Goal: Book appointment/travel/reservation

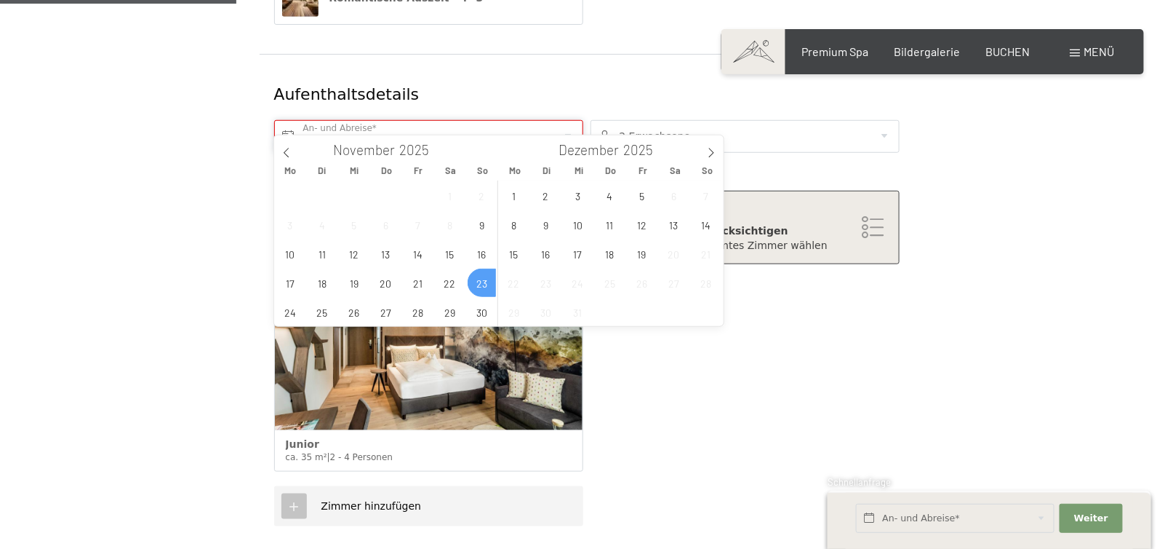
click at [423, 122] on input "So. [DATE]" at bounding box center [428, 136] width 309 height 33
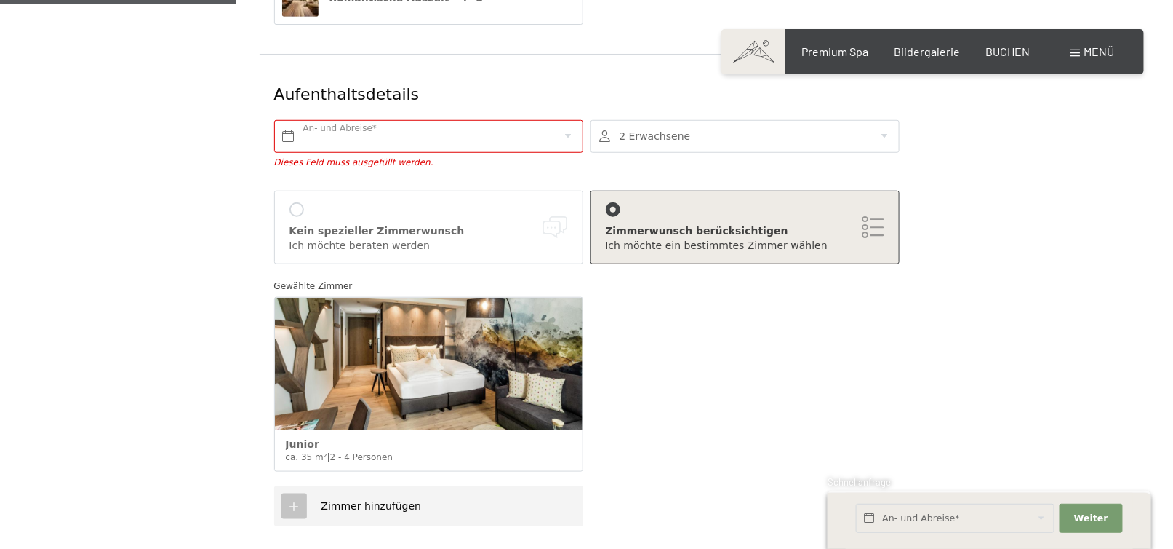
click at [620, 356] on div "Gewählte [PERSON_NAME] ca. 35 m² | 2 - 4 Personen" at bounding box center [587, 378] width 633 height 215
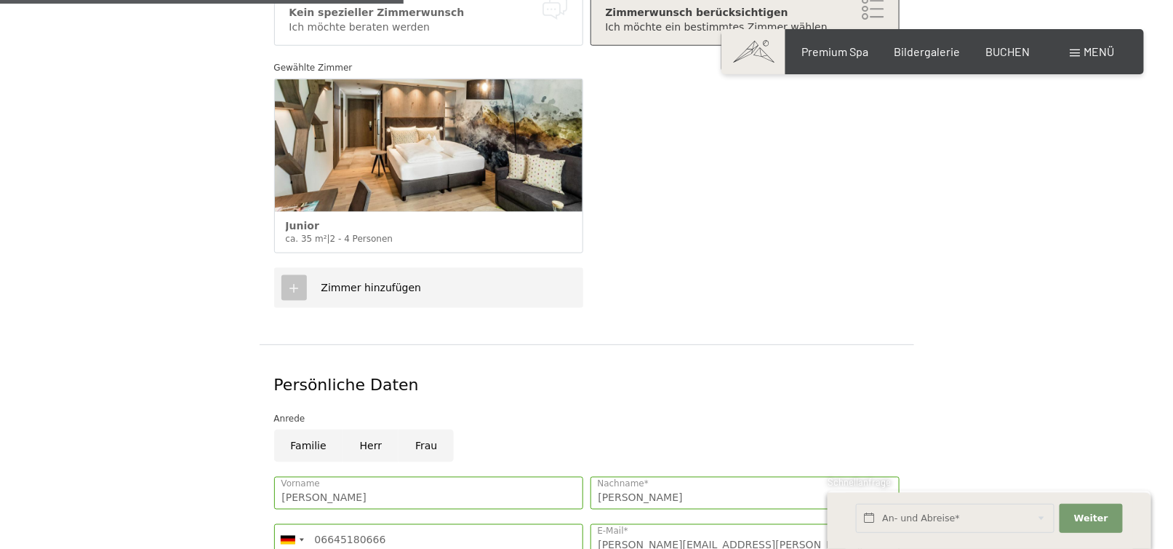
scroll to position [800, 0]
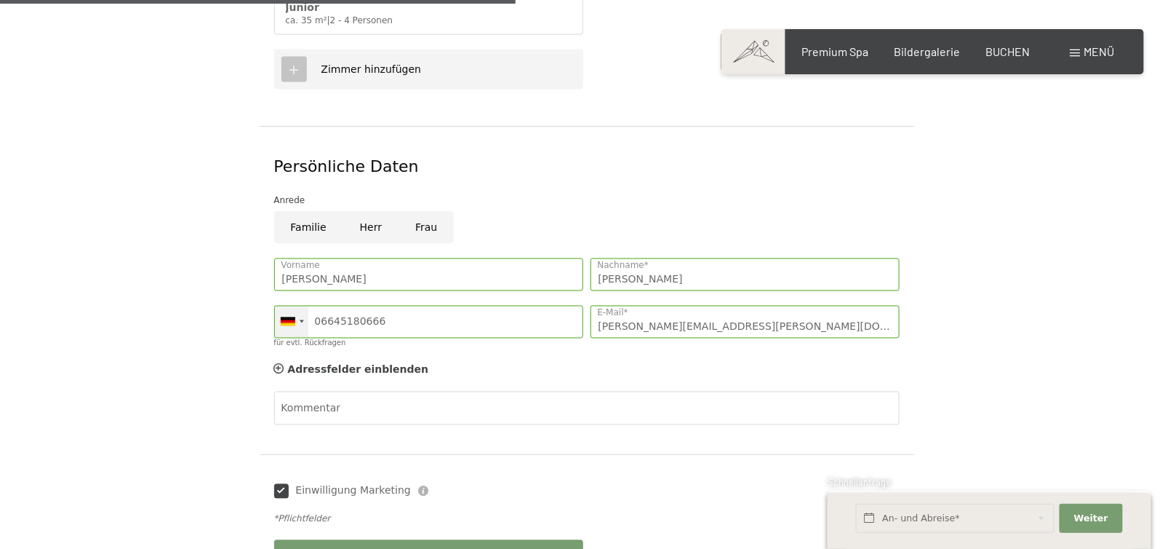
click at [300, 320] on div at bounding box center [302, 321] width 4 height 3
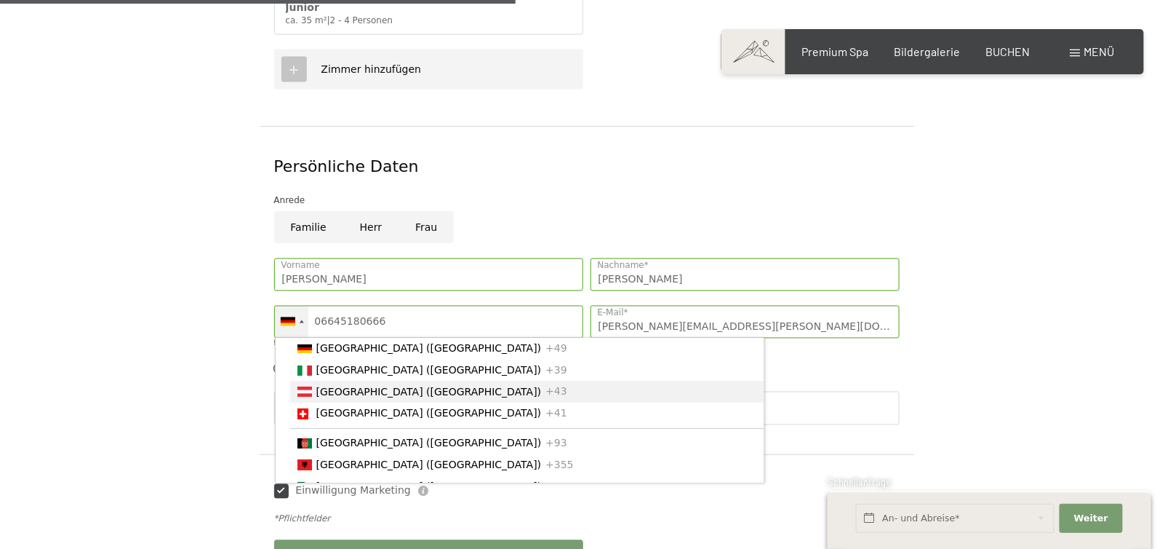
click at [321, 356] on span "[GEOGRAPHIC_DATA] ([GEOGRAPHIC_DATA])" at bounding box center [429, 392] width 226 height 12
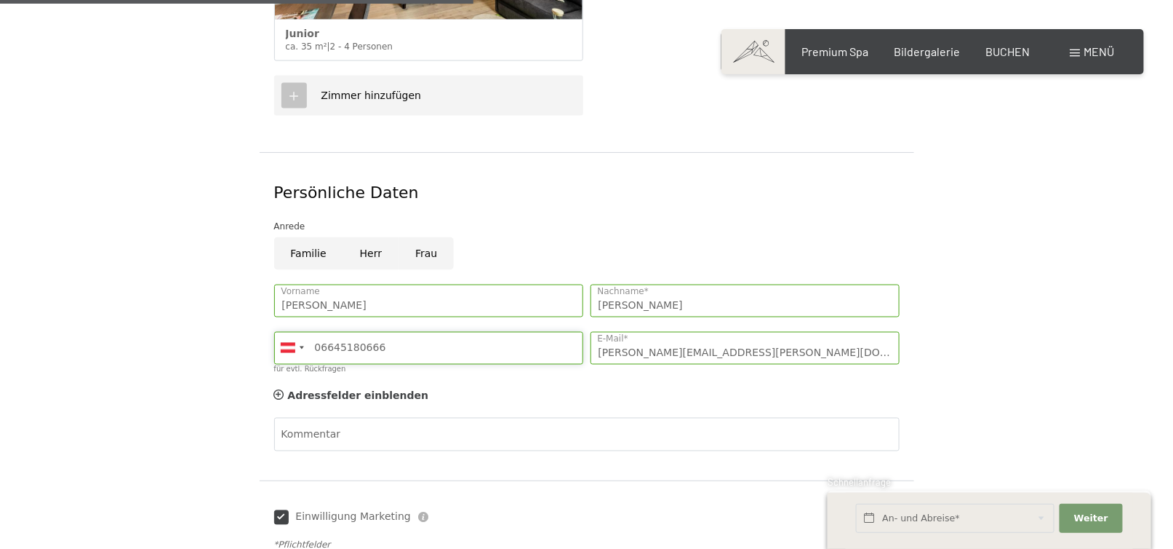
scroll to position [873, 0]
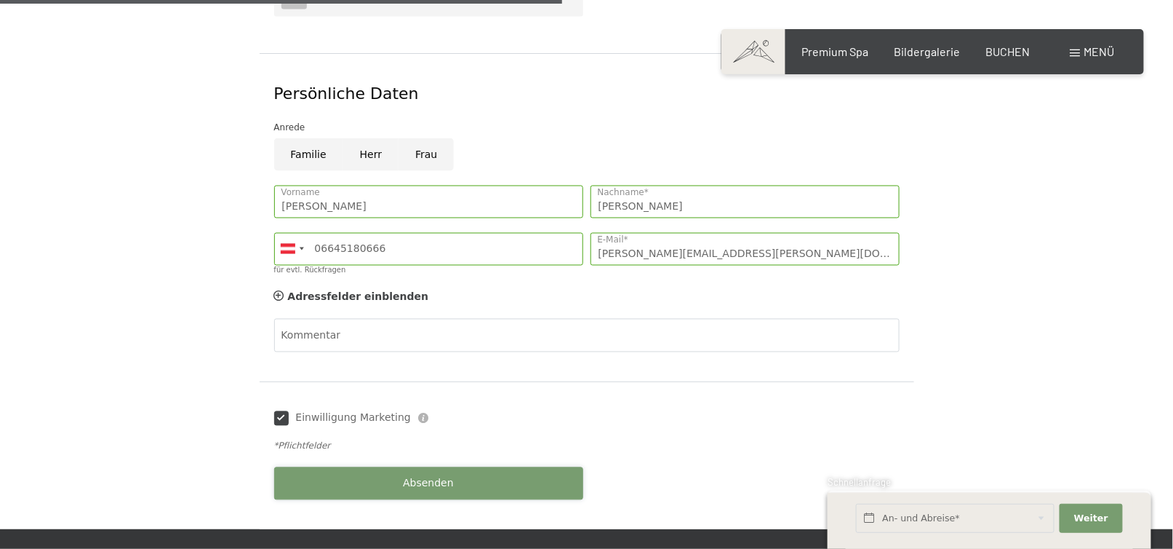
click at [426, 356] on span "Absenden" at bounding box center [428, 484] width 51 height 15
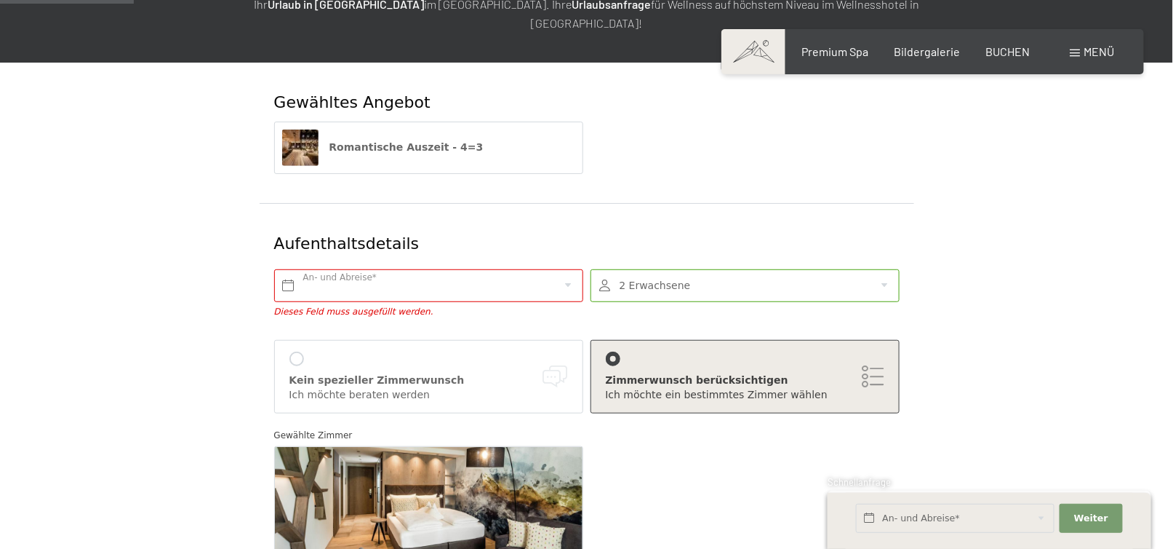
scroll to position [207, 0]
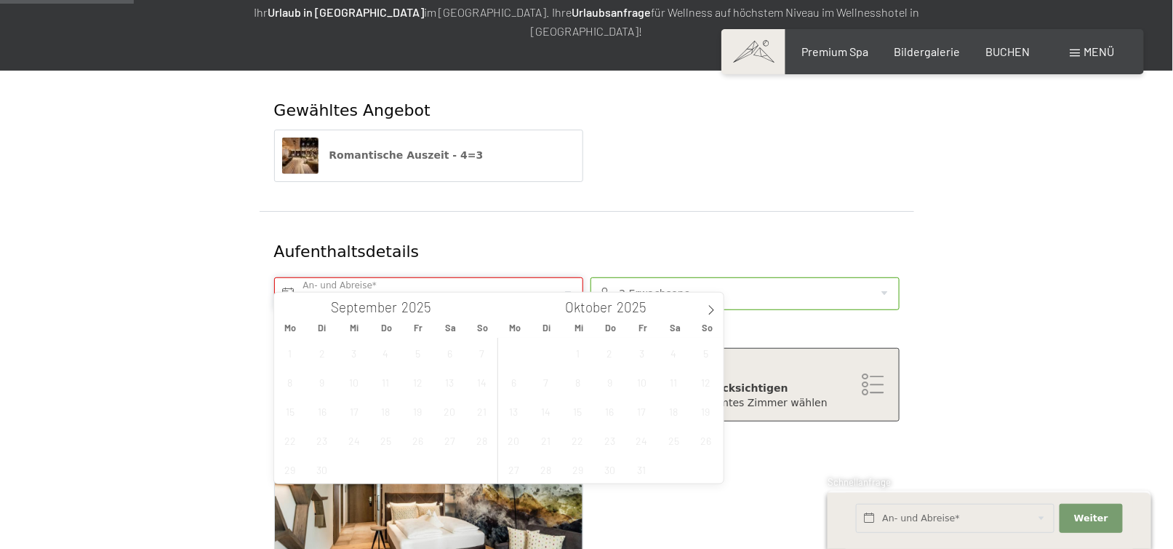
click at [316, 277] on input "text" at bounding box center [428, 293] width 309 height 33
click at [620, 310] on icon at bounding box center [711, 310] width 10 height 10
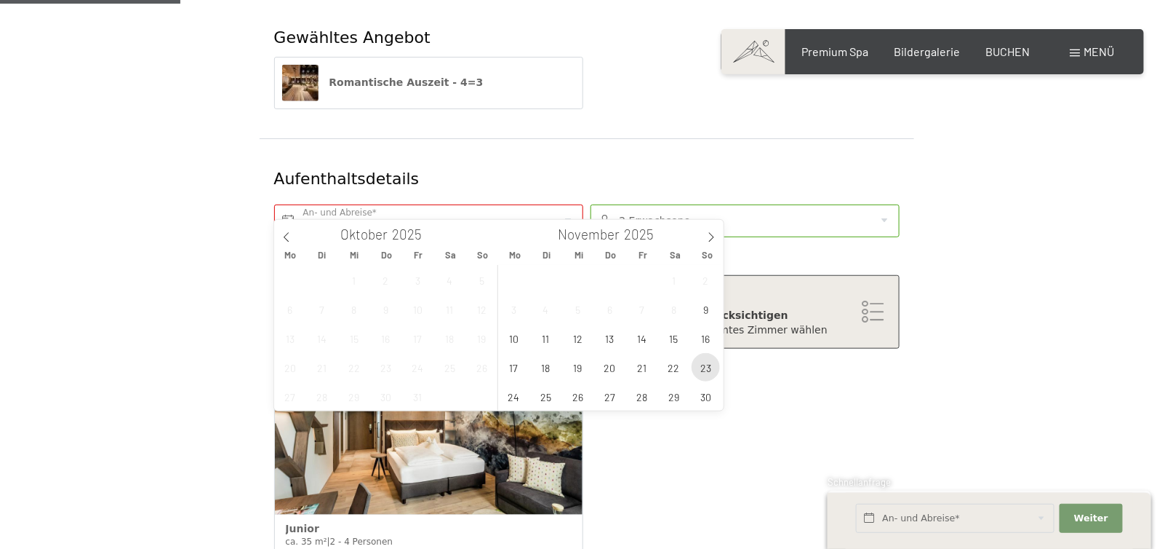
click at [620, 356] on span "23" at bounding box center [706, 367] width 28 height 28
click at [605, 356] on span "27" at bounding box center [610, 396] width 28 height 28
type input "So. [DATE] - Do. [DATE]"
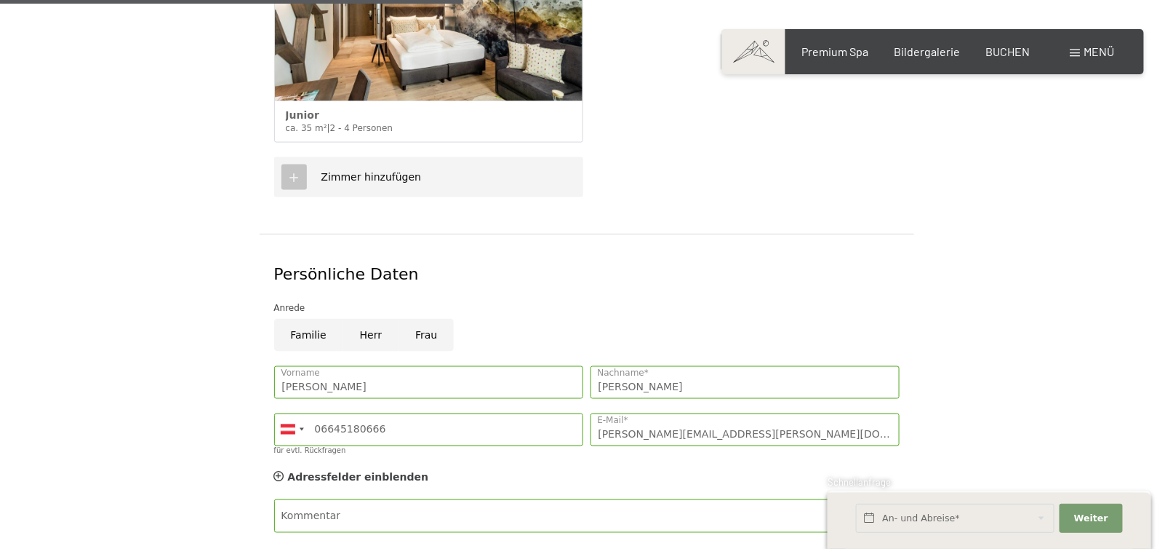
scroll to position [727, 0]
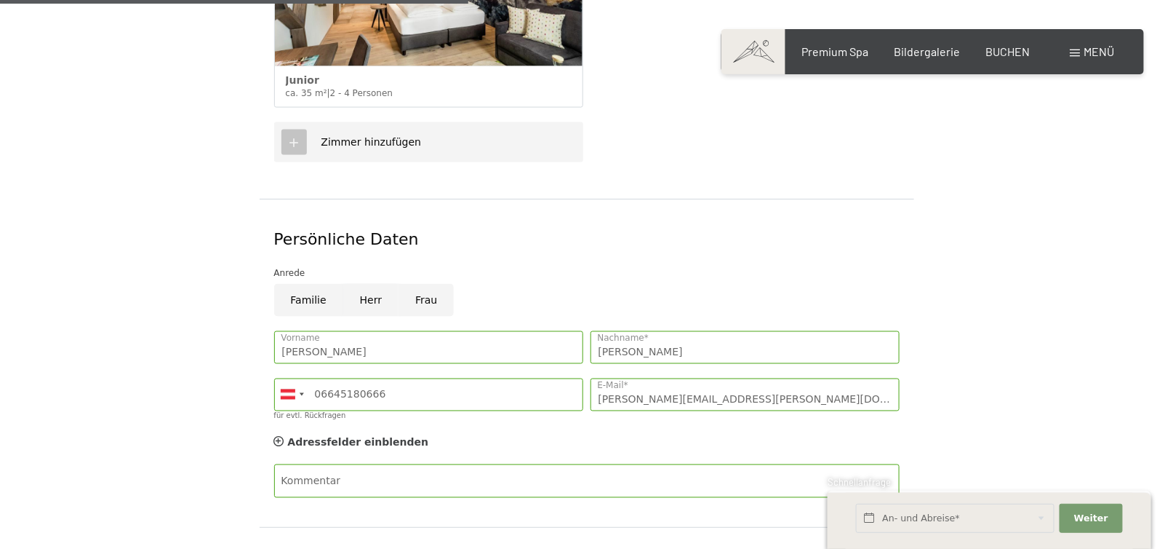
click at [370, 284] on input "Herr" at bounding box center [370, 300] width 55 height 33
radio input "true"
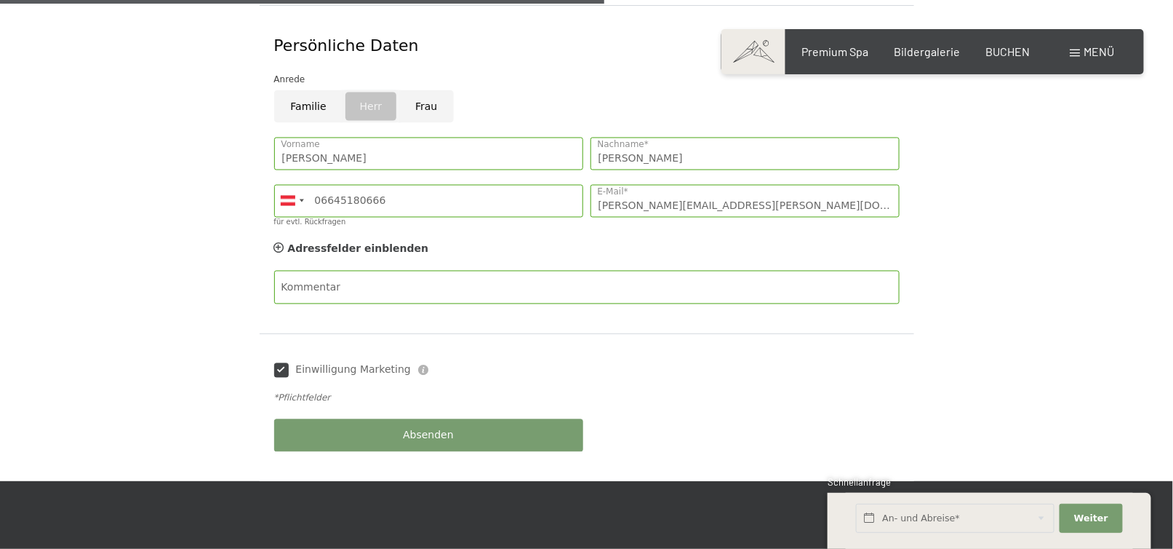
scroll to position [946, 0]
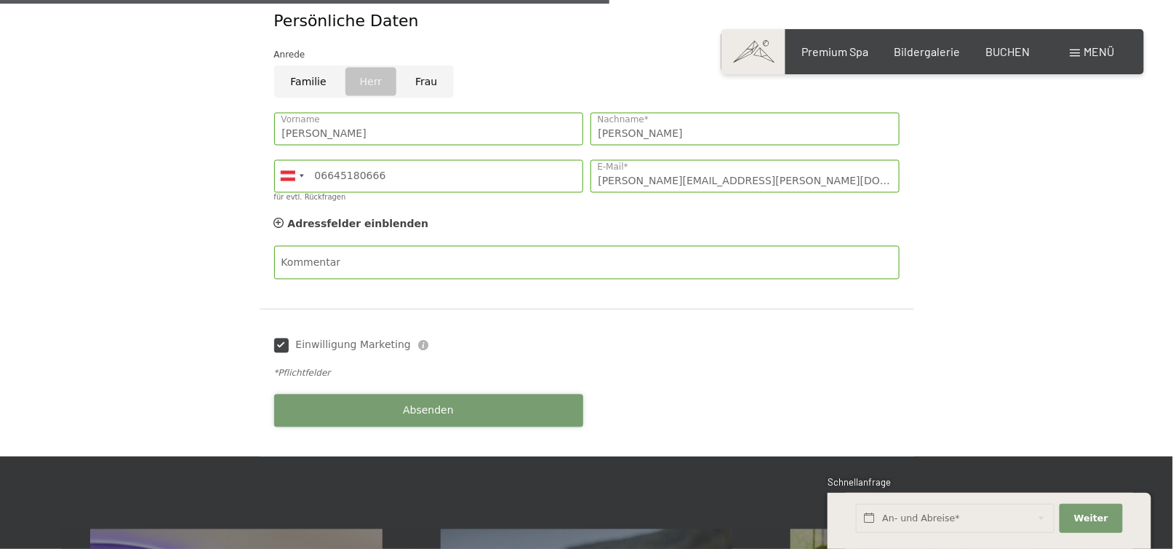
click at [417, 356] on span "Absenden" at bounding box center [428, 411] width 51 height 15
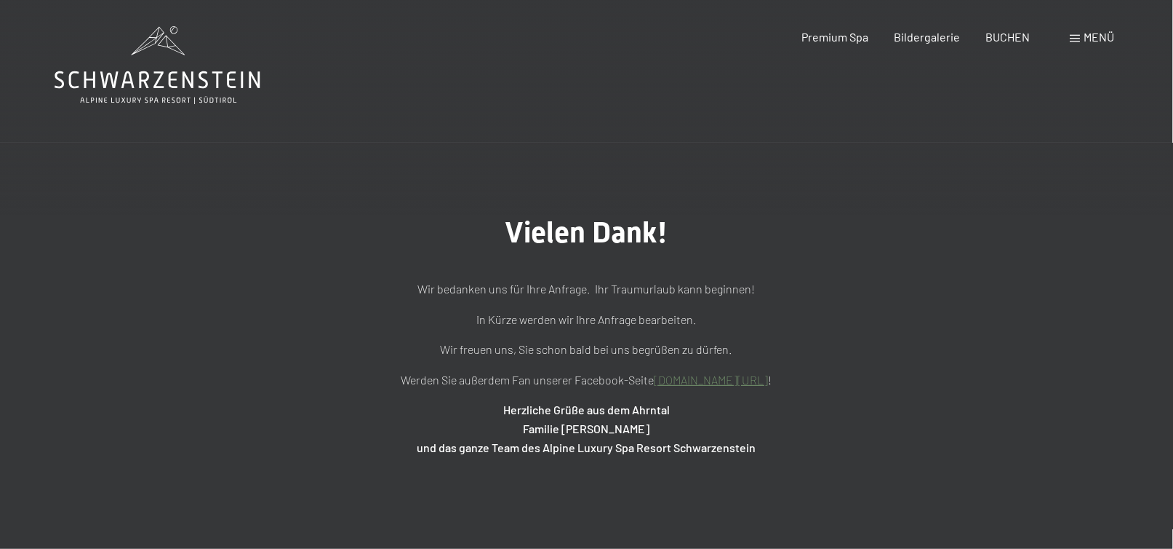
scroll to position [364, 0]
